Goal: Information Seeking & Learning: Learn about a topic

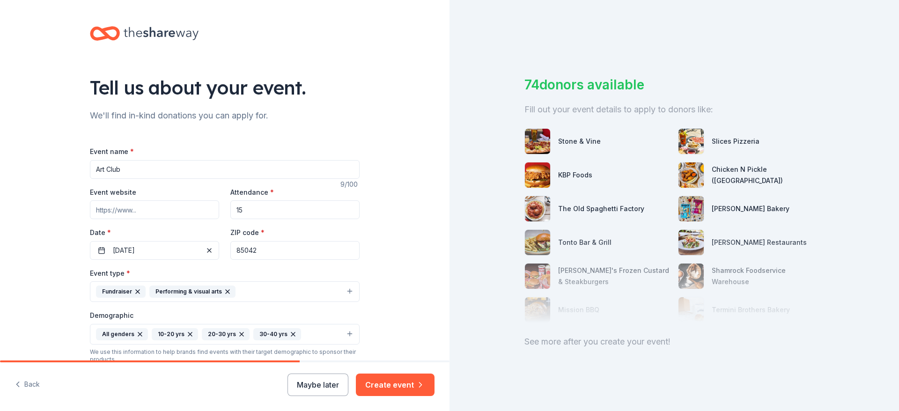
click at [142, 214] on input "Event website" at bounding box center [154, 209] width 129 height 19
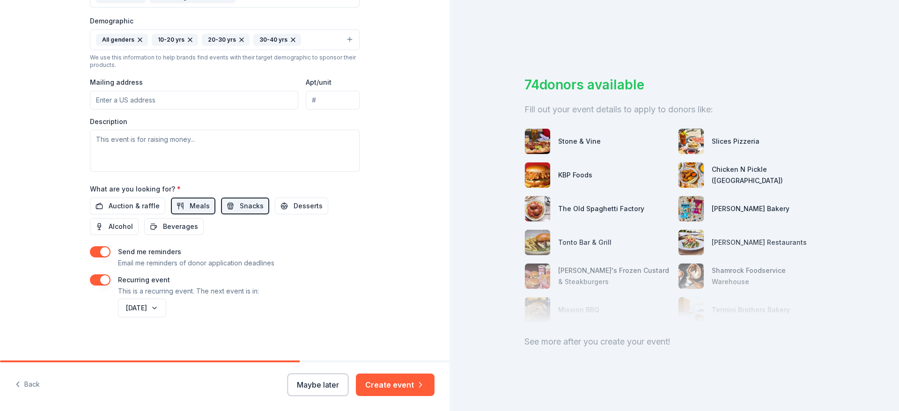
scroll to position [298, 0]
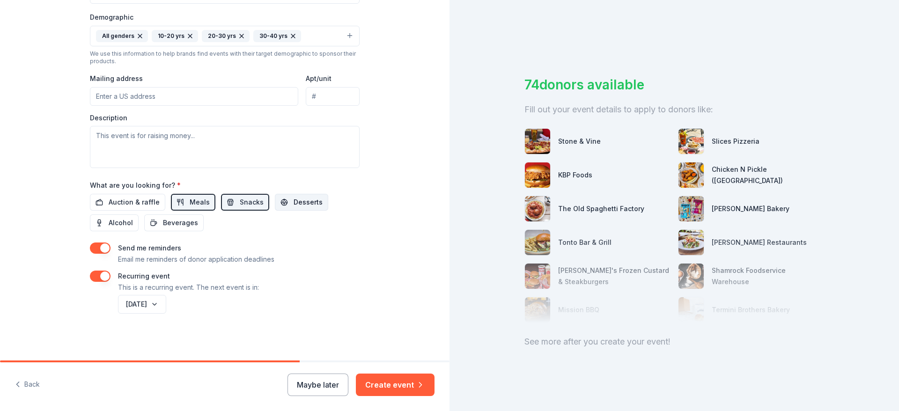
click at [283, 207] on button "Desserts" at bounding box center [301, 202] width 53 height 17
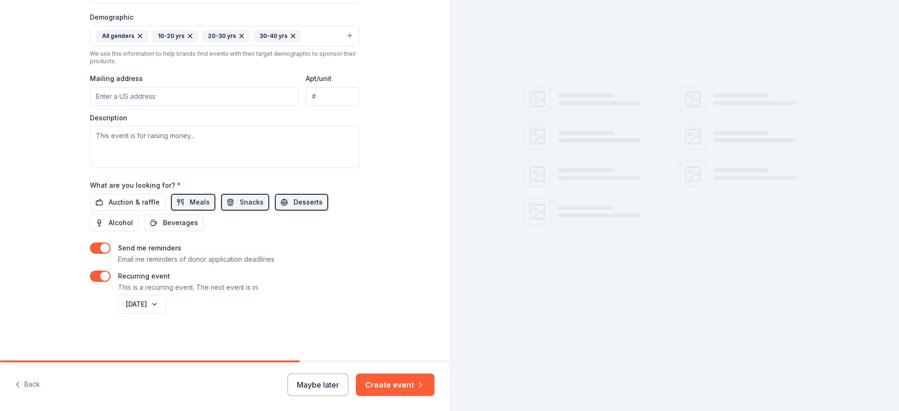
scroll to position [0, 0]
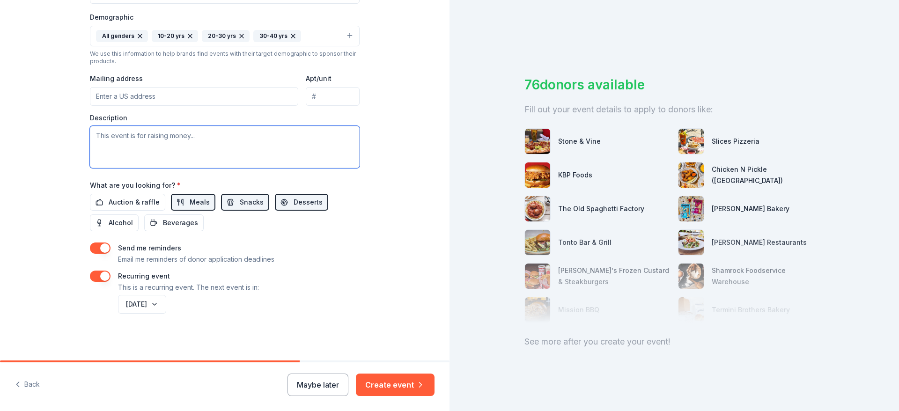
click at [160, 140] on textarea at bounding box center [225, 147] width 270 height 42
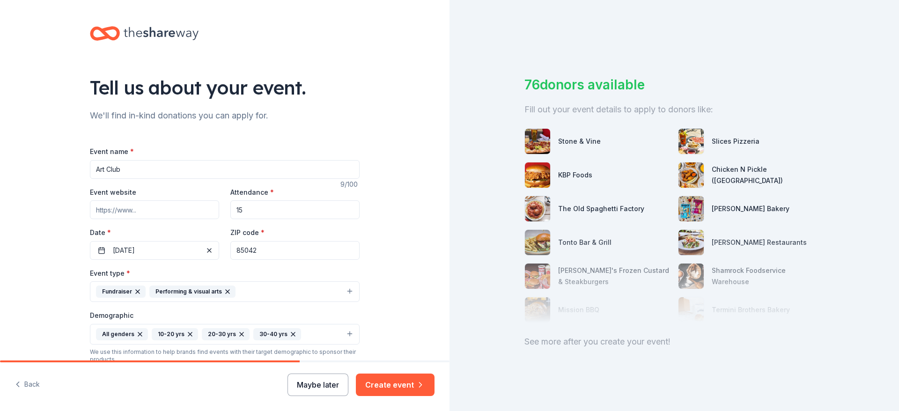
click at [318, 390] on button "Maybe later" at bounding box center [318, 385] width 61 height 22
click at [307, 388] on button "Maybe later" at bounding box center [318, 385] width 61 height 22
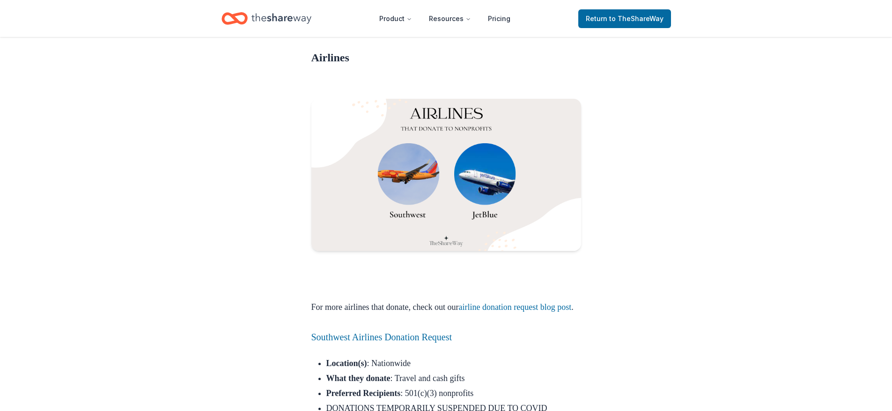
scroll to position [890, 0]
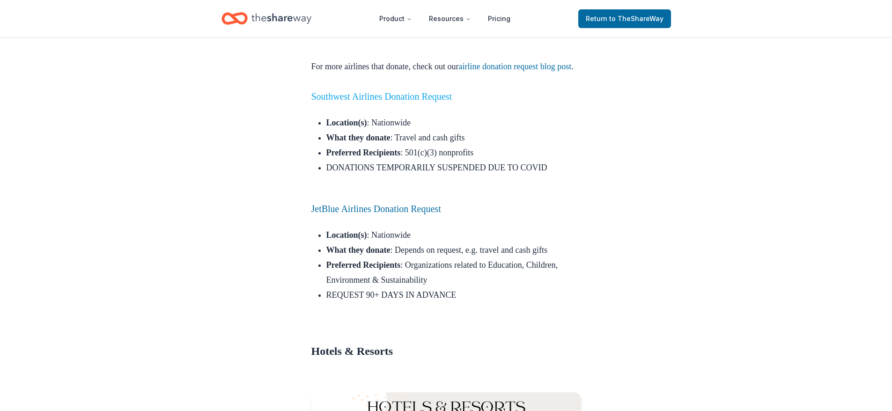
click at [362, 102] on link "Southwest Airlines Donation Request" at bounding box center [381, 96] width 141 height 10
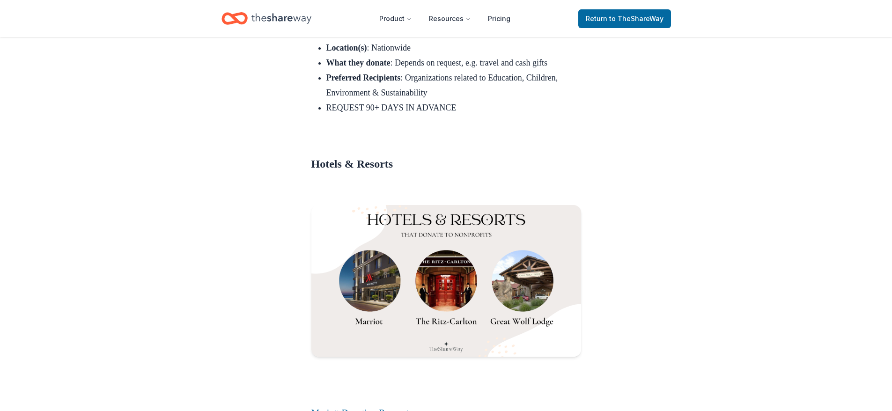
scroll to position [1358, 0]
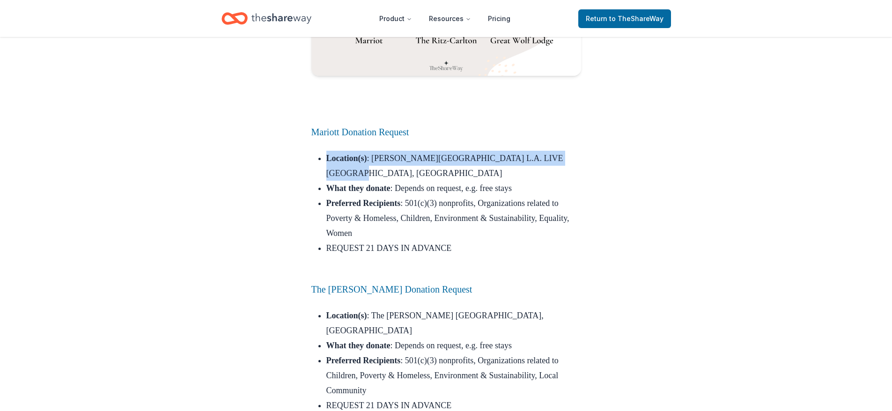
drag, startPoint x: 585, startPoint y: 179, endPoint x: 357, endPoint y: 155, distance: 228.8
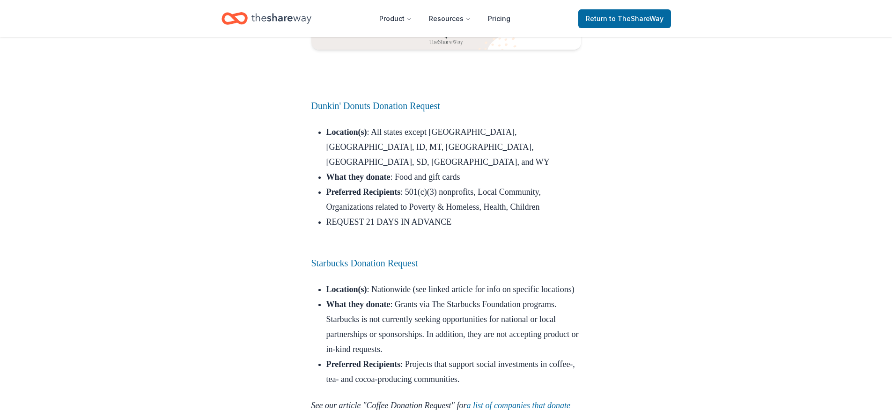
scroll to position [2107, 0]
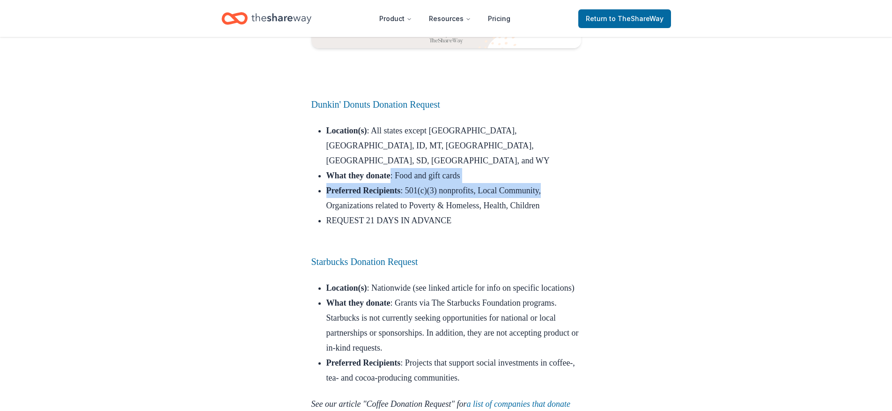
drag, startPoint x: 456, startPoint y: 134, endPoint x: 571, endPoint y: 138, distance: 115.3
click at [571, 138] on ul "Location(s) : ​​All states except AK, HI, ID, MT, ND, OR, SD, WA, and WY What t…" at bounding box center [446, 183] width 270 height 120
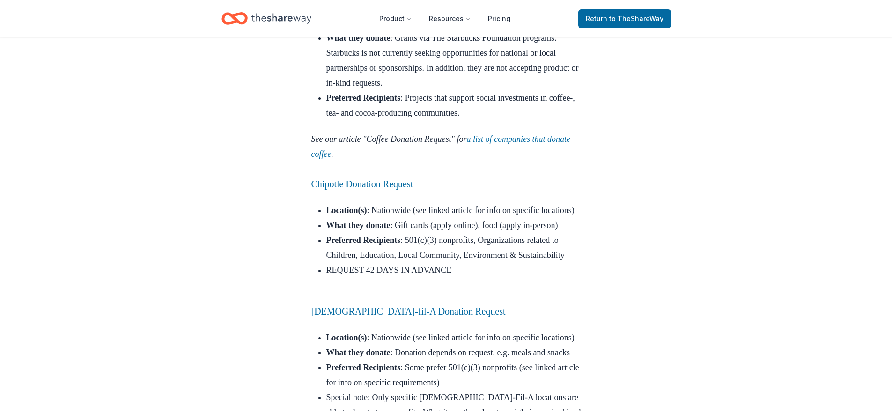
scroll to position [2388, 0]
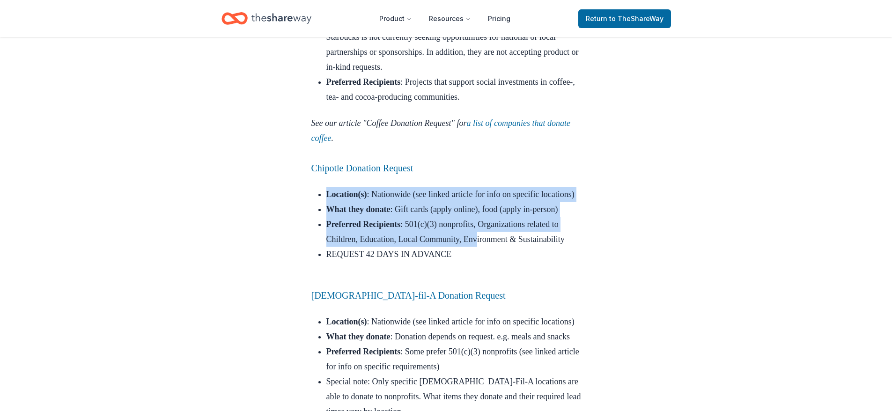
drag, startPoint x: 320, startPoint y: 153, endPoint x: 526, endPoint y: 229, distance: 219.9
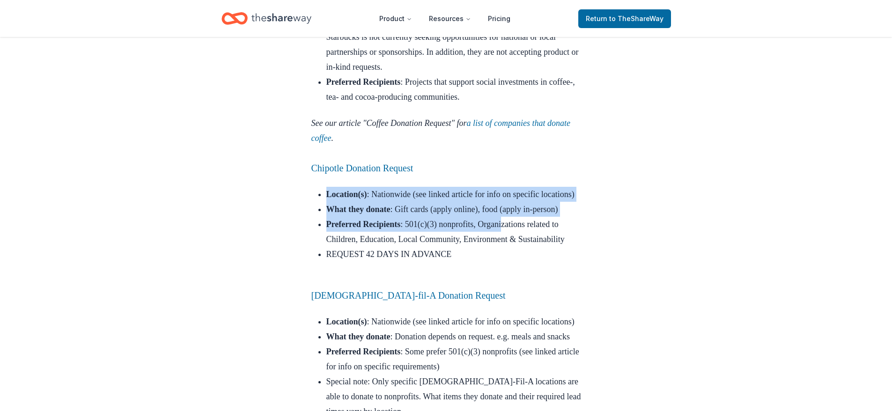
click at [512, 202] on li "What they donate : Gift cards (apply online), food (apply in-person)" at bounding box center [453, 209] width 255 height 15
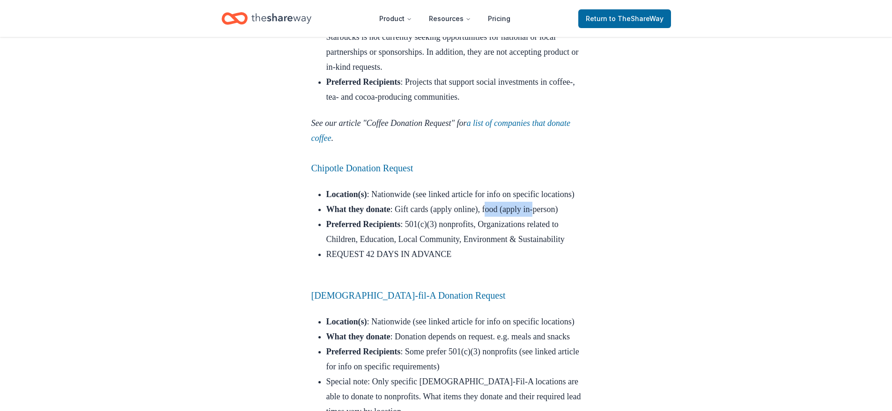
drag, startPoint x: 507, startPoint y: 192, endPoint x: 277, endPoint y: 207, distance: 230.4
drag, startPoint x: 359, startPoint y: 217, endPoint x: 406, endPoint y: 222, distance: 47.6
click at [406, 222] on ul "Location(s) : ​​Nationwide (see linked article for info on specific locations) …" at bounding box center [446, 232] width 270 height 90
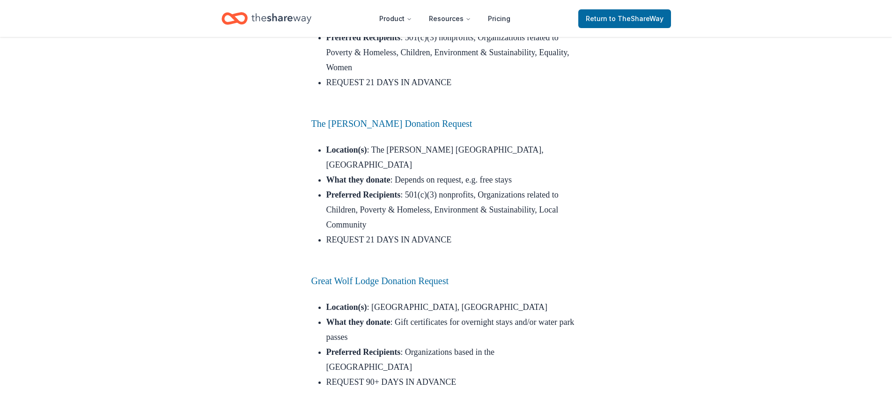
scroll to position [1499, 0]
